Goal: Check status: Check status

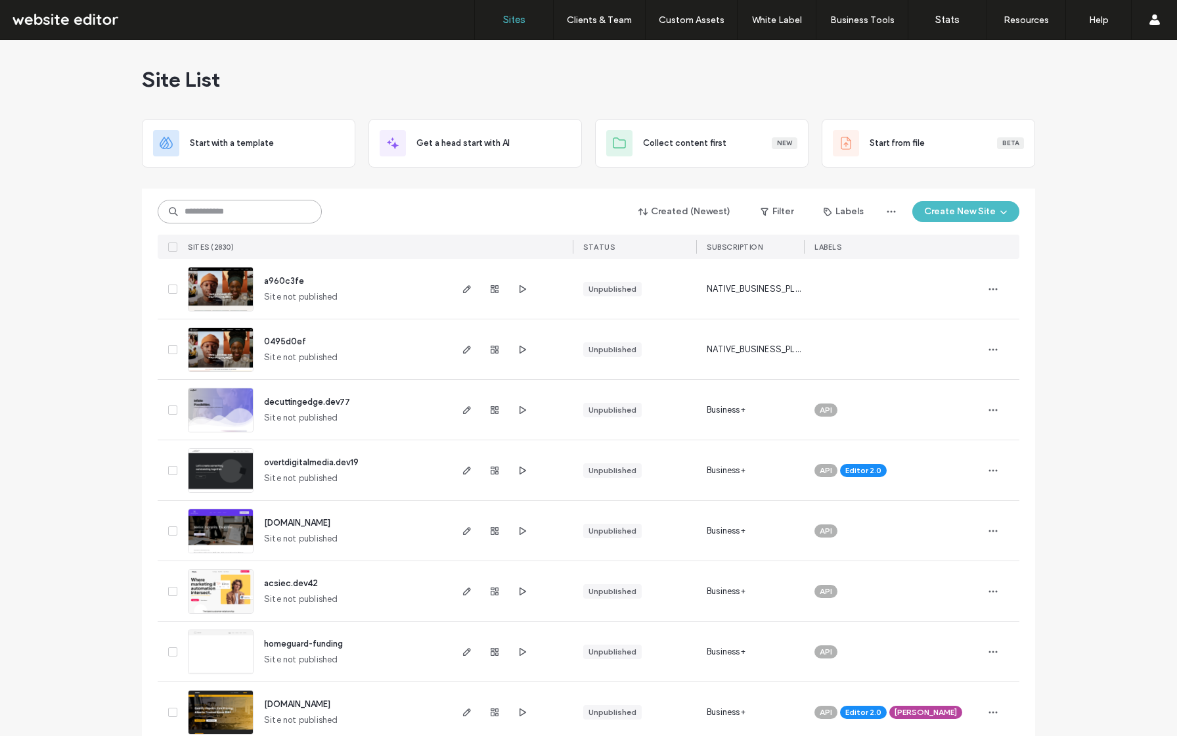
click at [258, 204] on input at bounding box center [240, 212] width 164 height 24
type input "******"
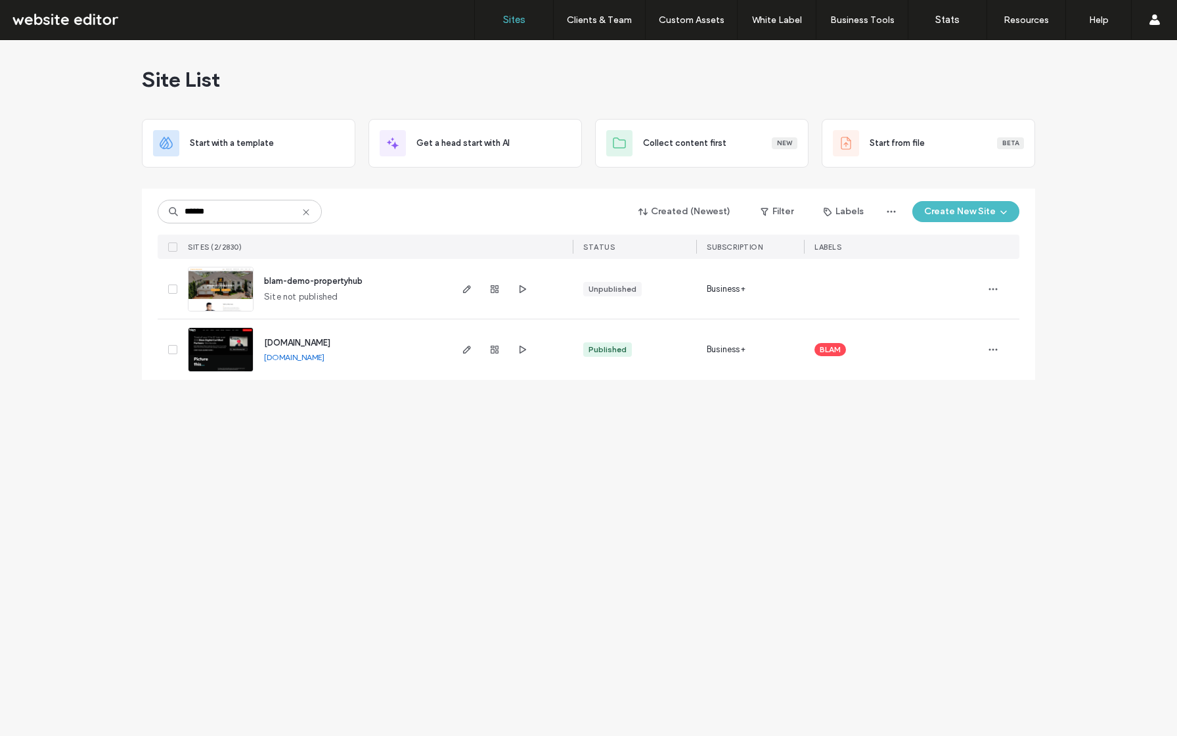
click at [505, 348] on div at bounding box center [494, 349] width 71 height 60
click at [494, 350] on use "button" at bounding box center [495, 350] width 8 height 8
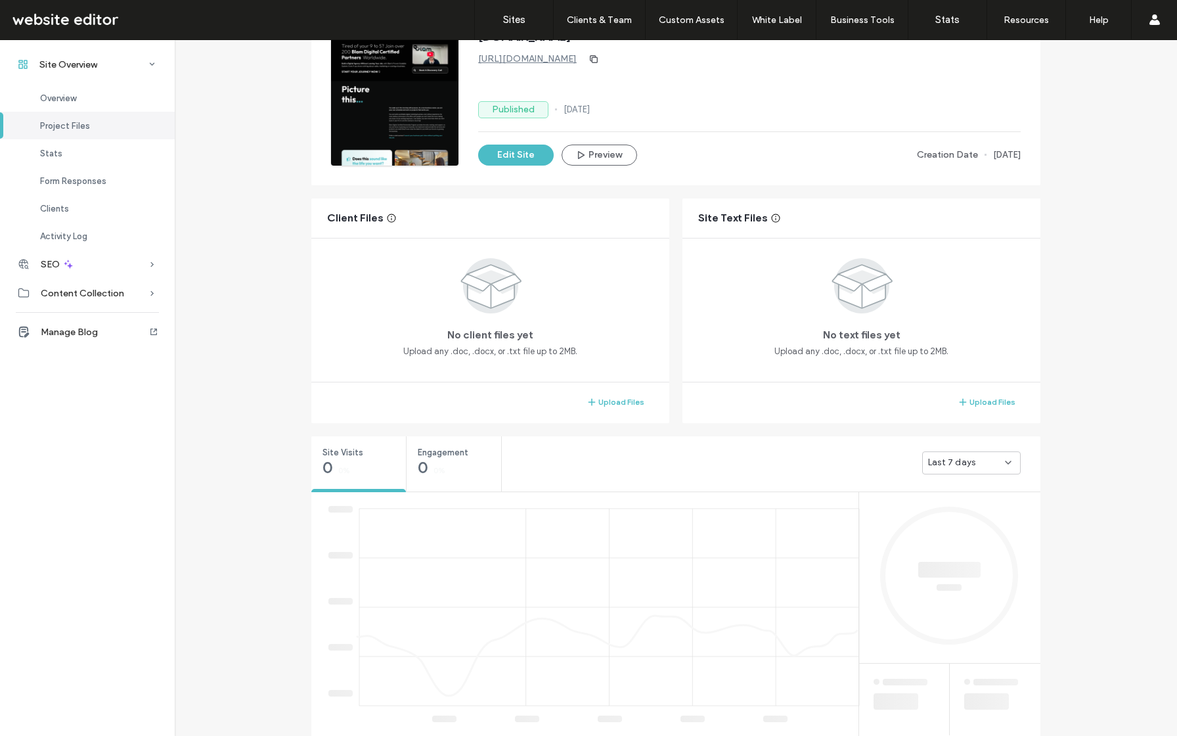
scroll to position [267, 0]
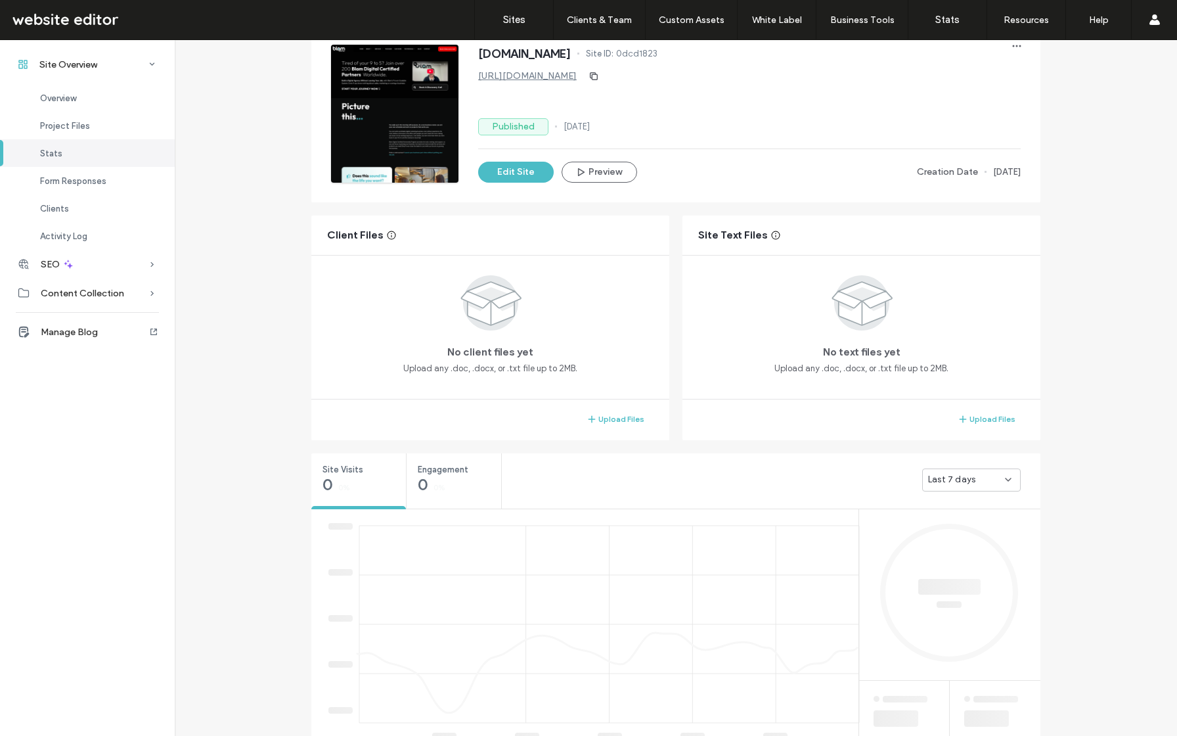
scroll to position [282, 0]
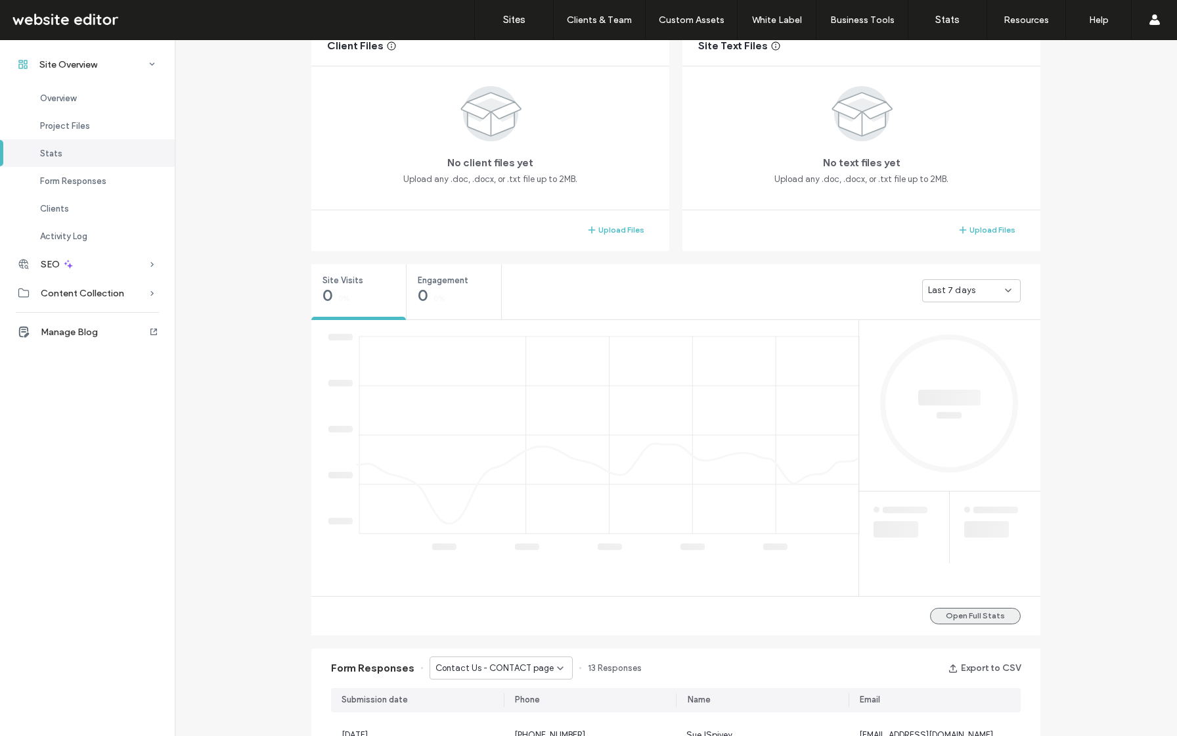
click at [969, 618] on button "Open Full Stats" at bounding box center [975, 616] width 91 height 16
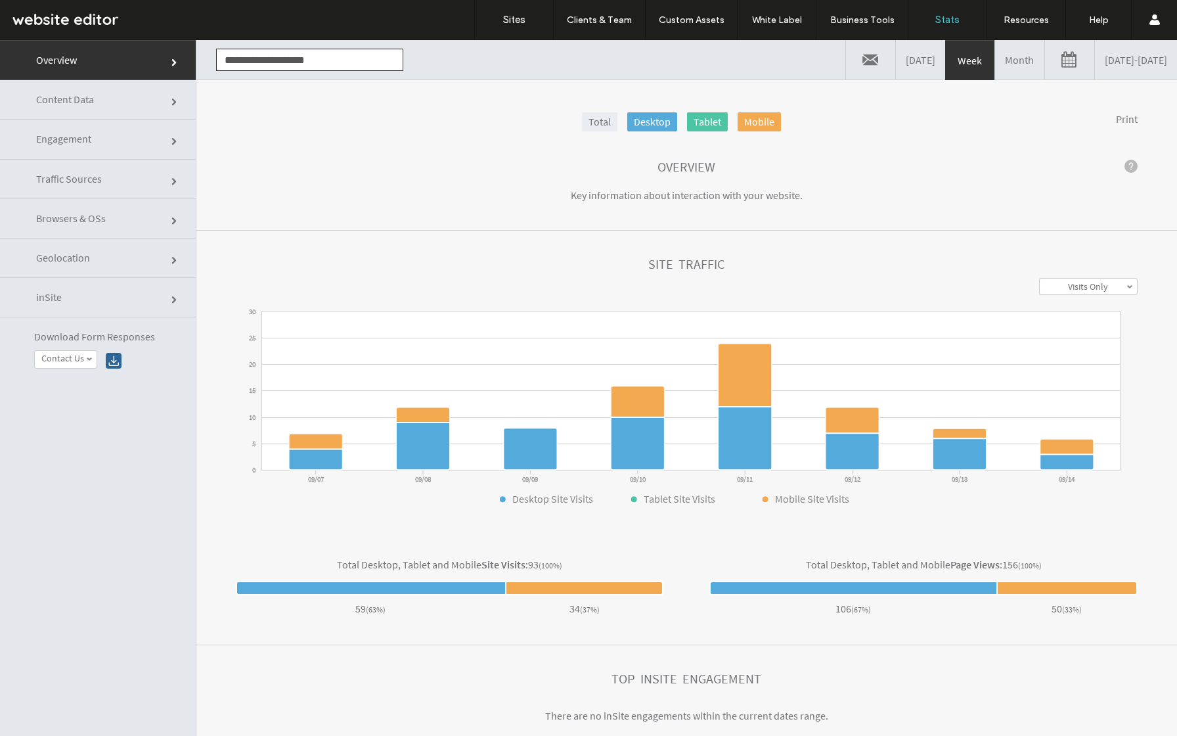
click at [128, 106] on link "Content Data" at bounding box center [98, 99] width 196 height 39
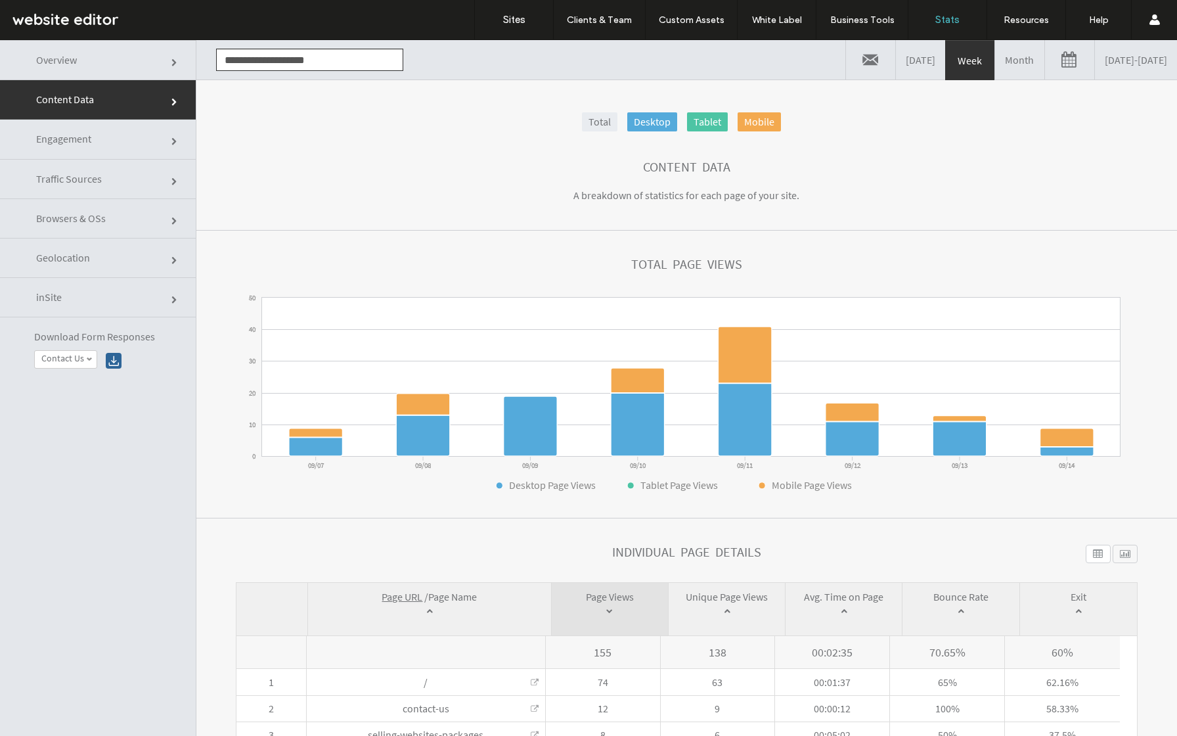
click at [1045, 61] on link at bounding box center [1069, 59] width 49 height 39
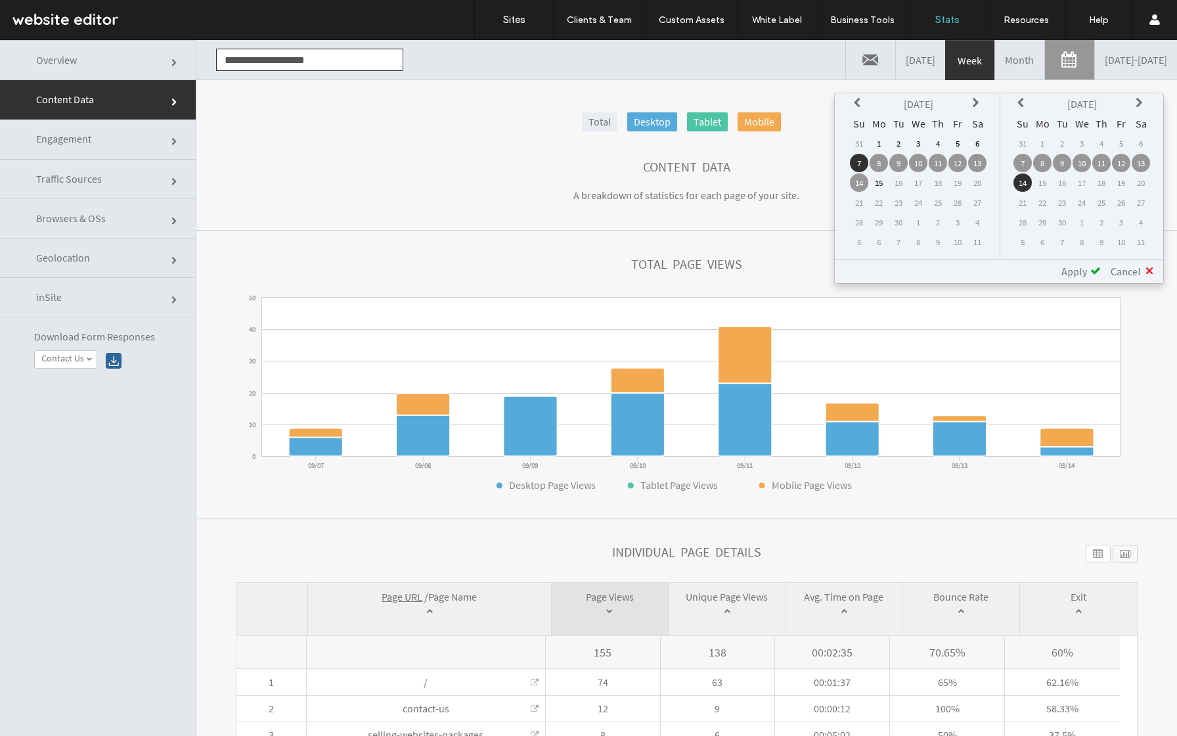
click at [876, 160] on td "8" at bounding box center [879, 163] width 18 height 18
click at [1068, 273] on span "Apply" at bounding box center [1075, 271] width 26 height 13
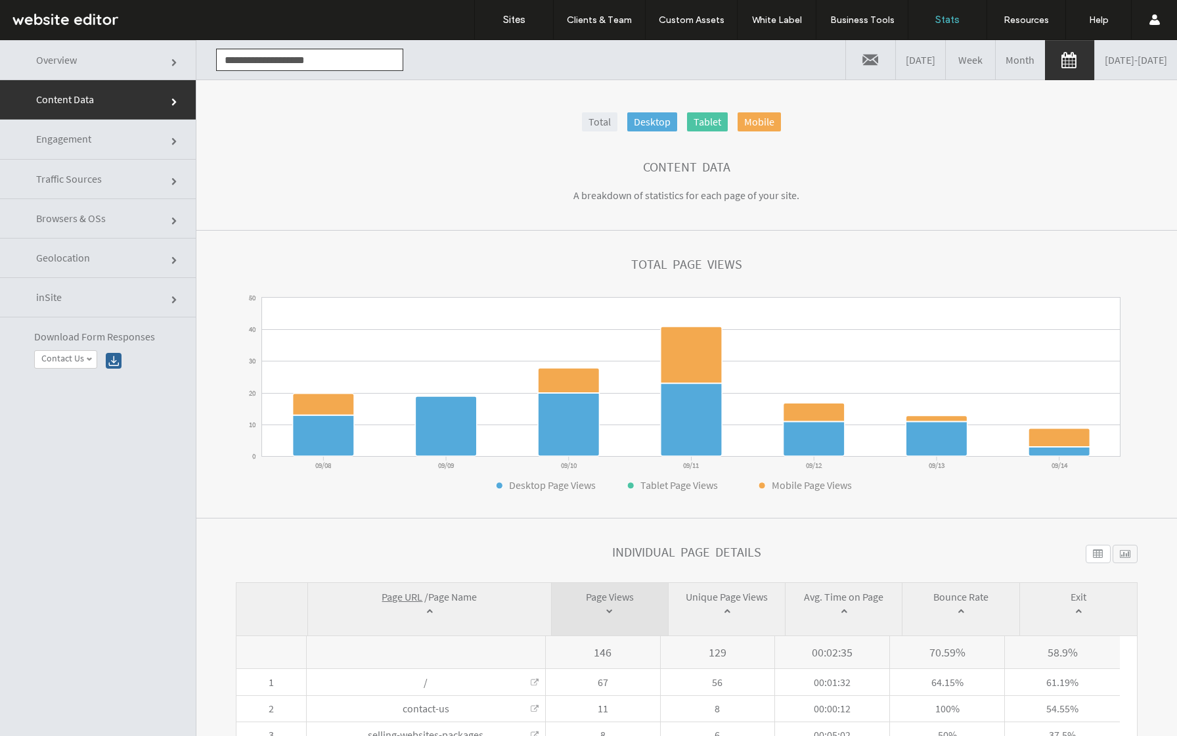
click at [148, 64] on link "Overview" at bounding box center [98, 60] width 196 height 40
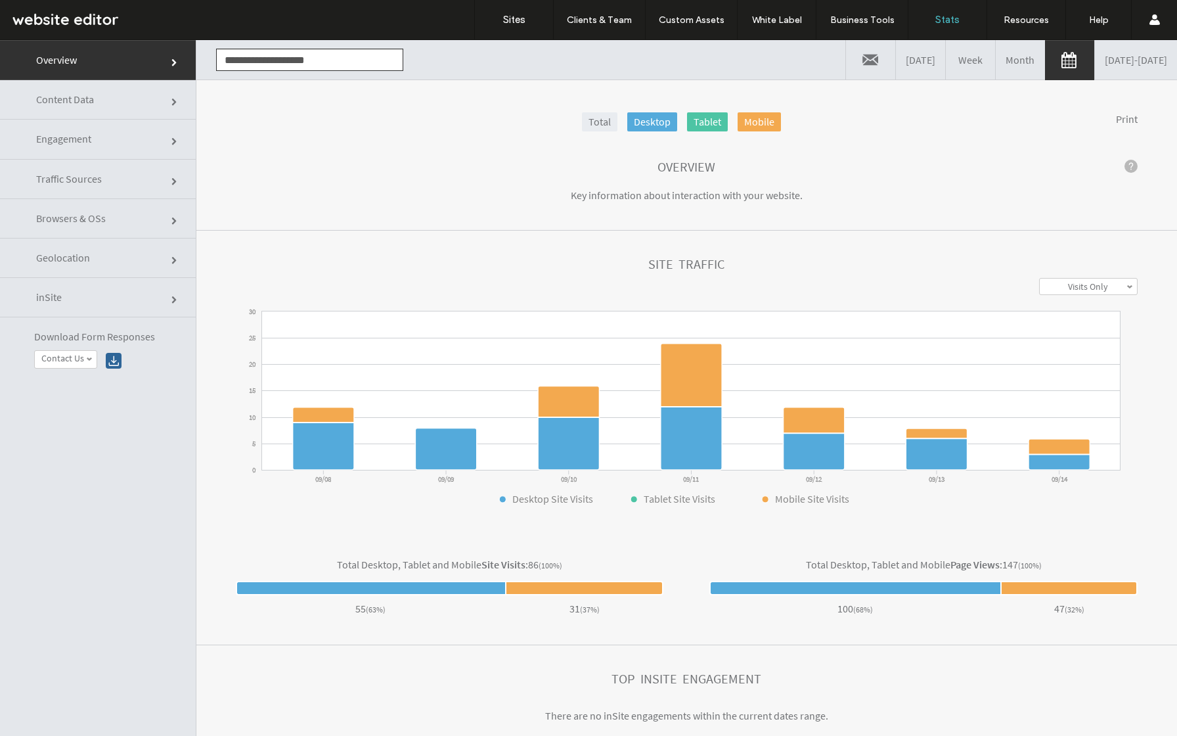
click at [149, 109] on link "Content Data" at bounding box center [98, 99] width 196 height 39
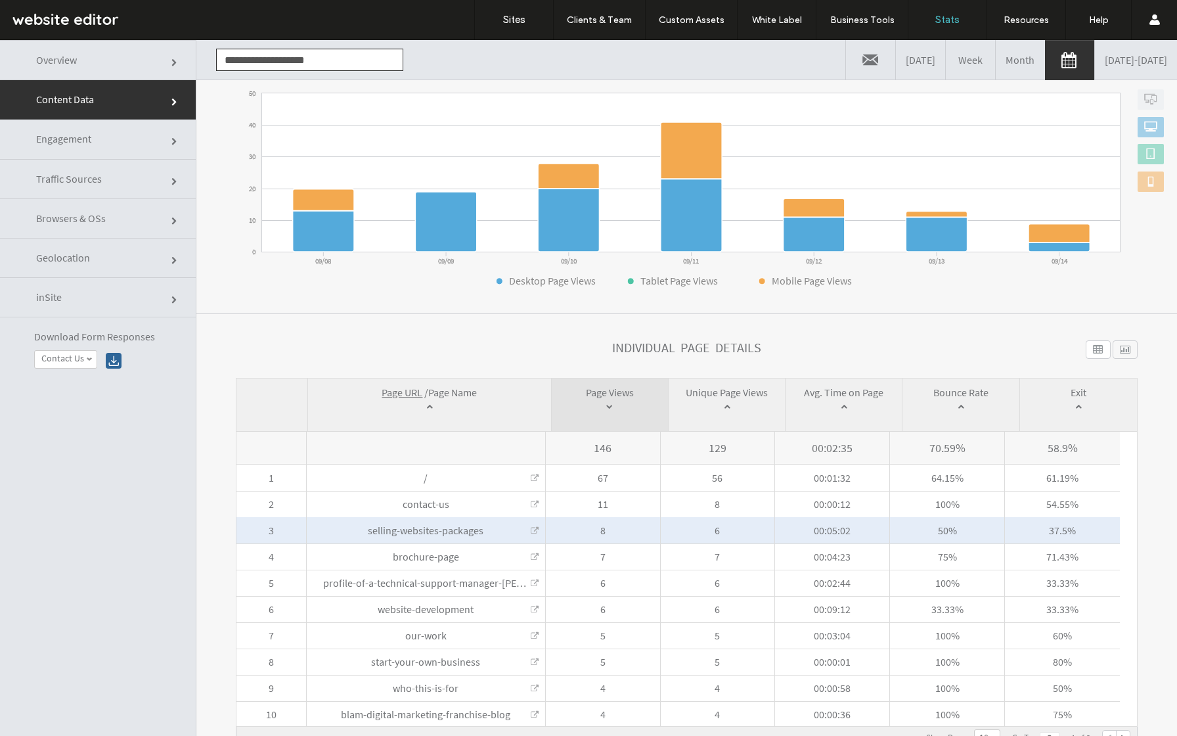
scroll to position [13, 0]
